Goal: Information Seeking & Learning: Learn about a topic

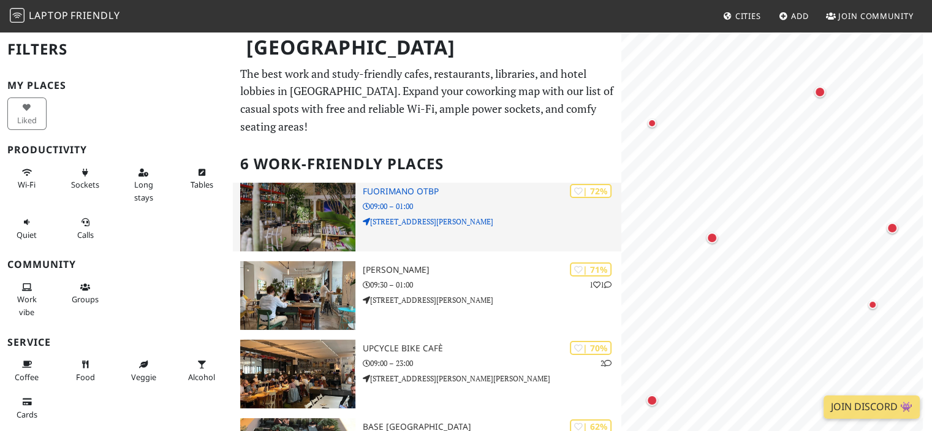
click at [311, 205] on img at bounding box center [297, 217] width 115 height 69
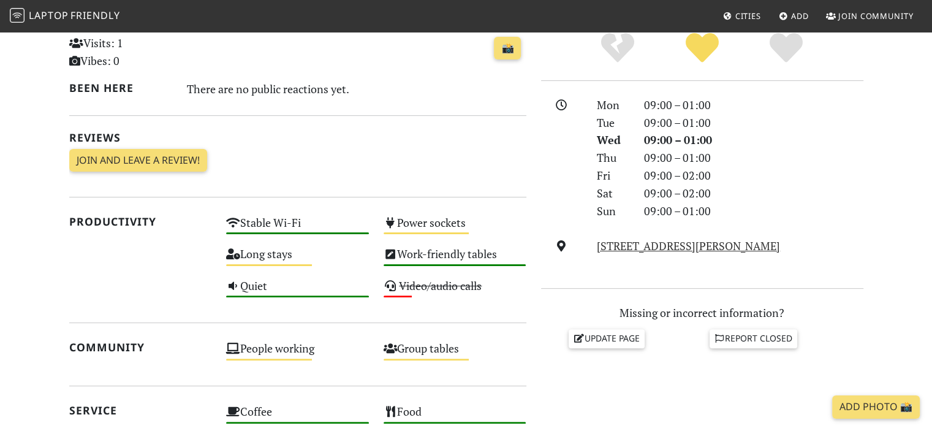
scroll to position [293, 0]
click at [704, 247] on link "[STREET_ADDRESS][PERSON_NAME]" at bounding box center [688, 246] width 183 height 15
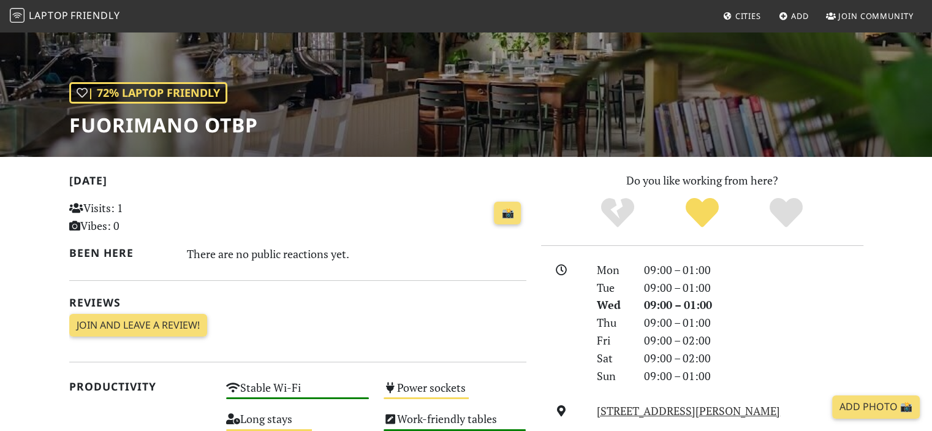
scroll to position [127, 0]
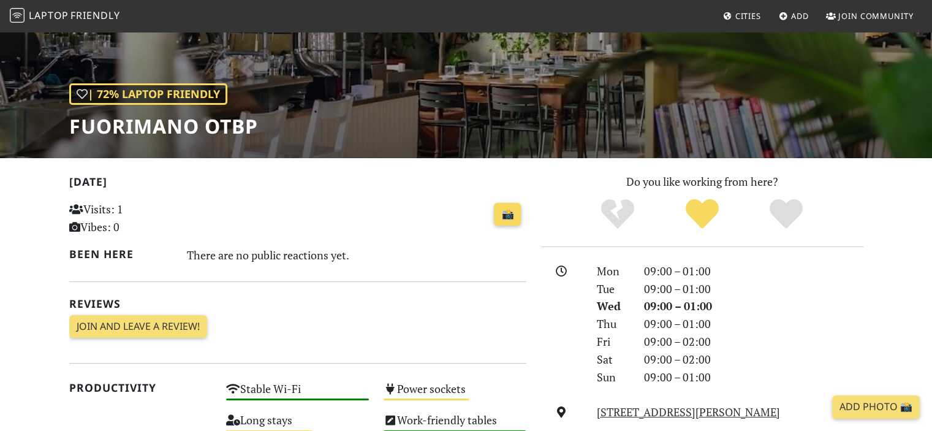
click at [510, 219] on link "📸" at bounding box center [507, 214] width 27 height 23
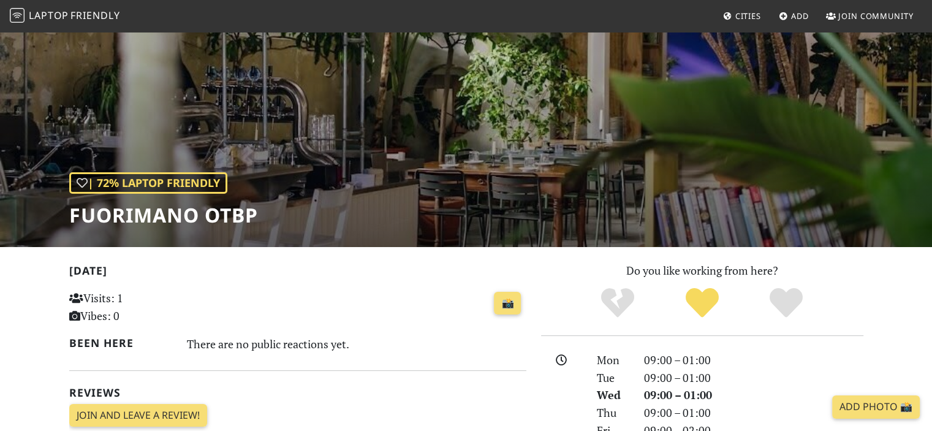
scroll to position [0, 0]
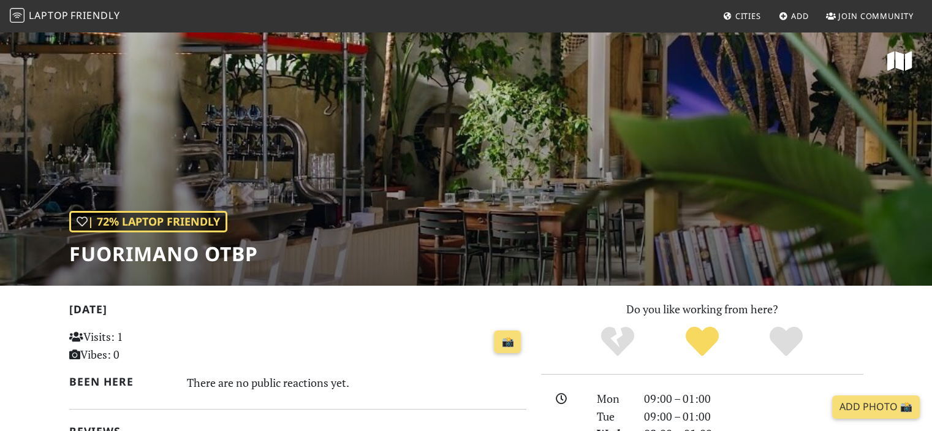
click at [213, 144] on div "| 72% Laptop Friendly Fuorimano OTBP" at bounding box center [466, 158] width 932 height 255
click at [83, 162] on div "| 72% Laptop Friendly Fuorimano OTBP" at bounding box center [466, 158] width 932 height 255
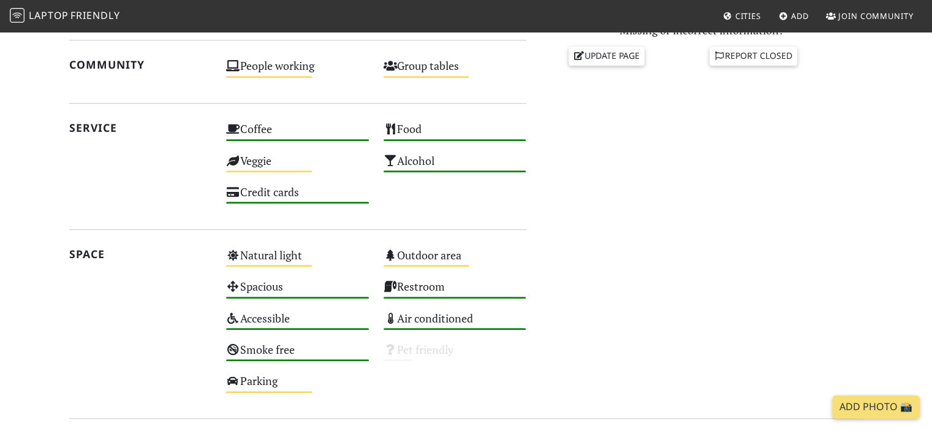
scroll to position [725, 0]
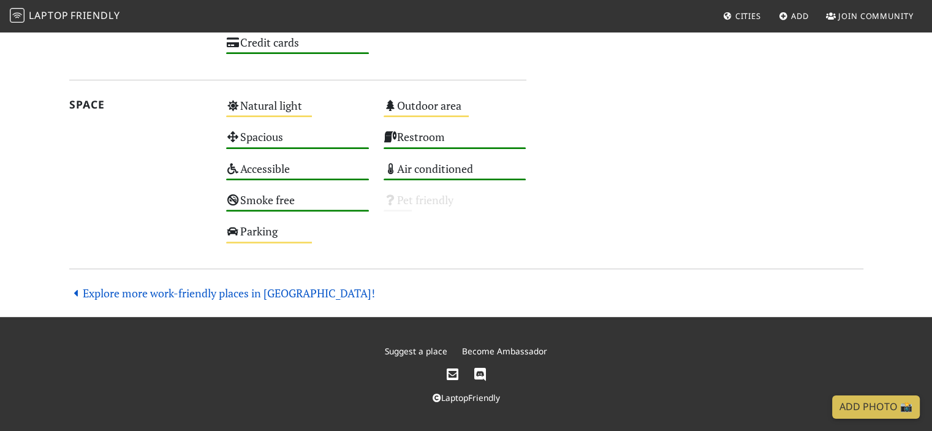
click at [123, 288] on link "Explore more work-friendly places in [GEOGRAPHIC_DATA]!" at bounding box center [222, 292] width 306 height 15
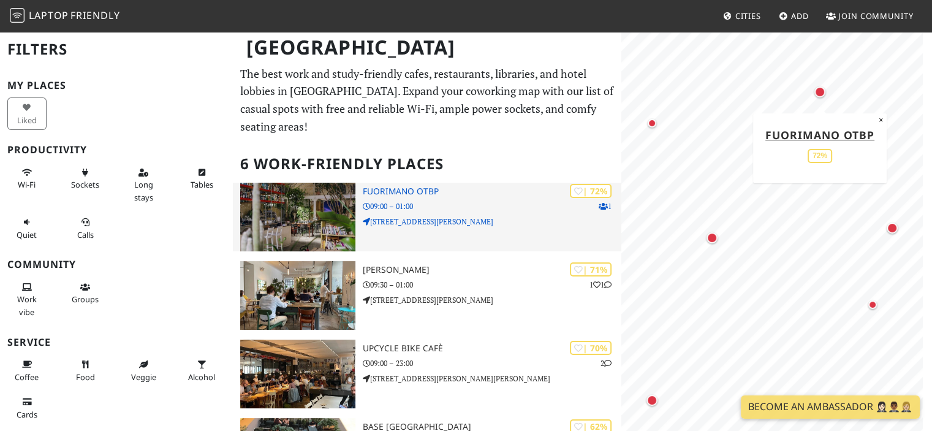
click at [480, 200] on p "09:00 – 01:00" at bounding box center [492, 206] width 259 height 12
